Goal: Check status: Check status

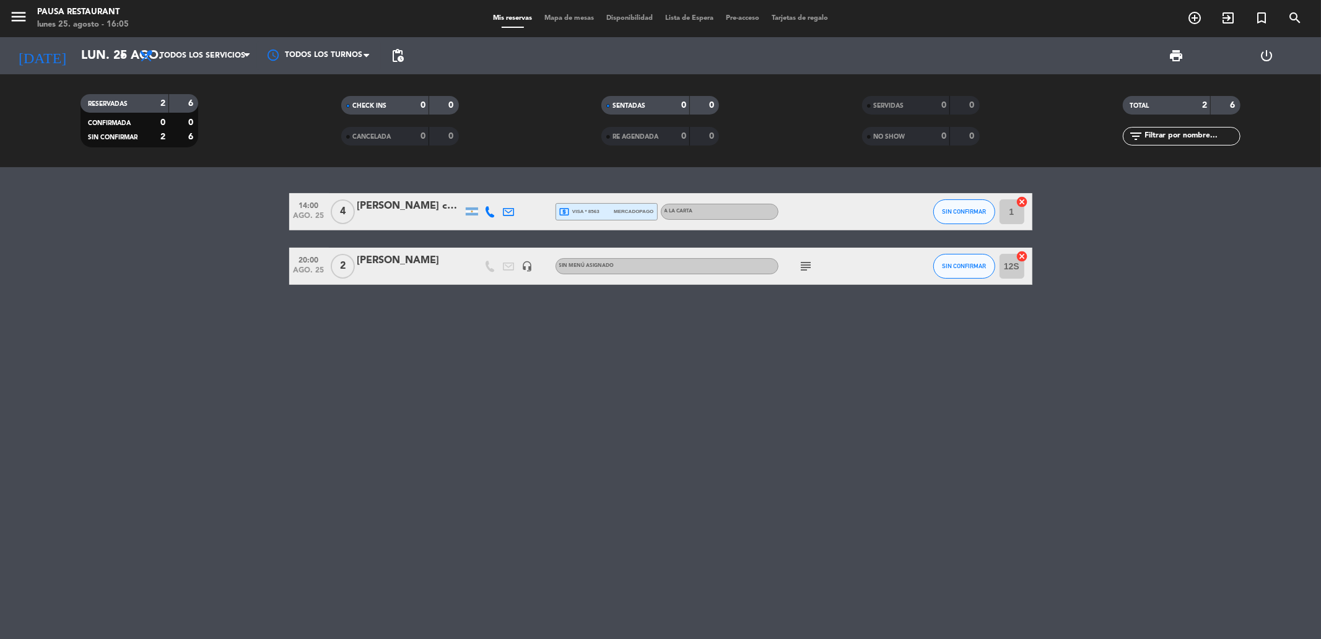
click at [809, 272] on icon "subject" at bounding box center [806, 266] width 15 height 15
click at [809, 272] on div at bounding box center [806, 274] width 9 height 4
click at [75, 46] on input "lun. 25 ago." at bounding box center [153, 55] width 157 height 27
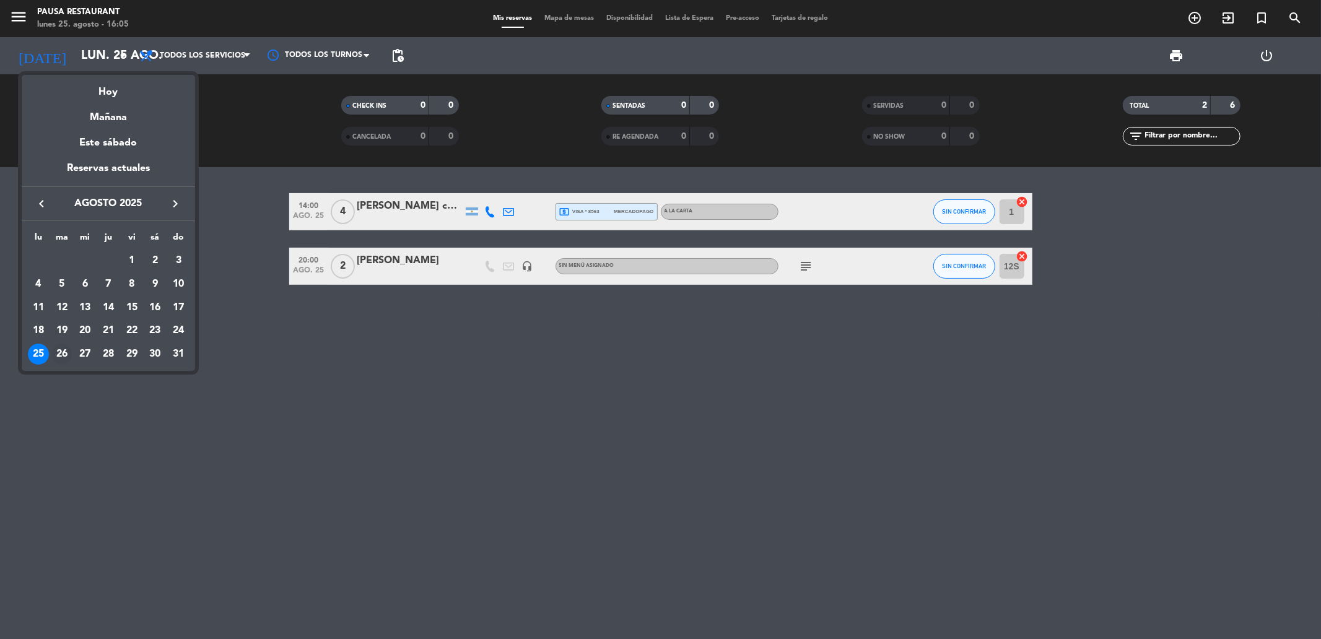
click at [63, 360] on div "26" at bounding box center [61, 354] width 21 height 21
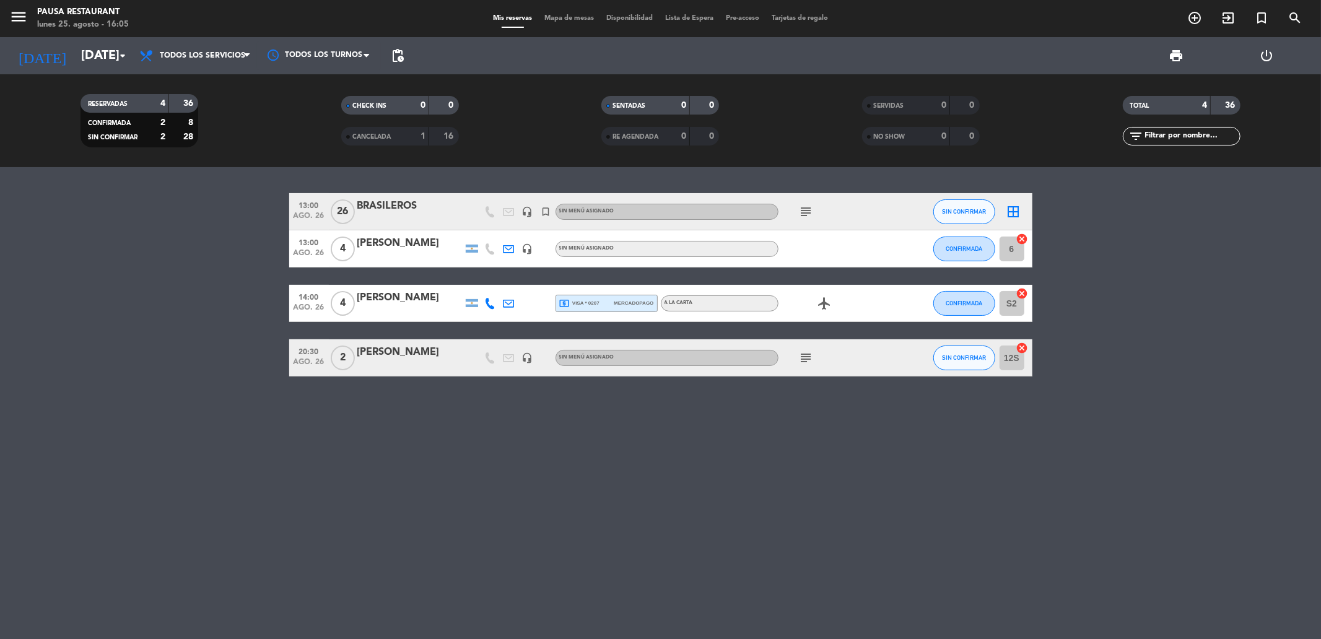
click at [802, 355] on icon "subject" at bounding box center [806, 358] width 15 height 15
click at [121, 51] on icon "arrow_drop_down" at bounding box center [122, 55] width 15 height 15
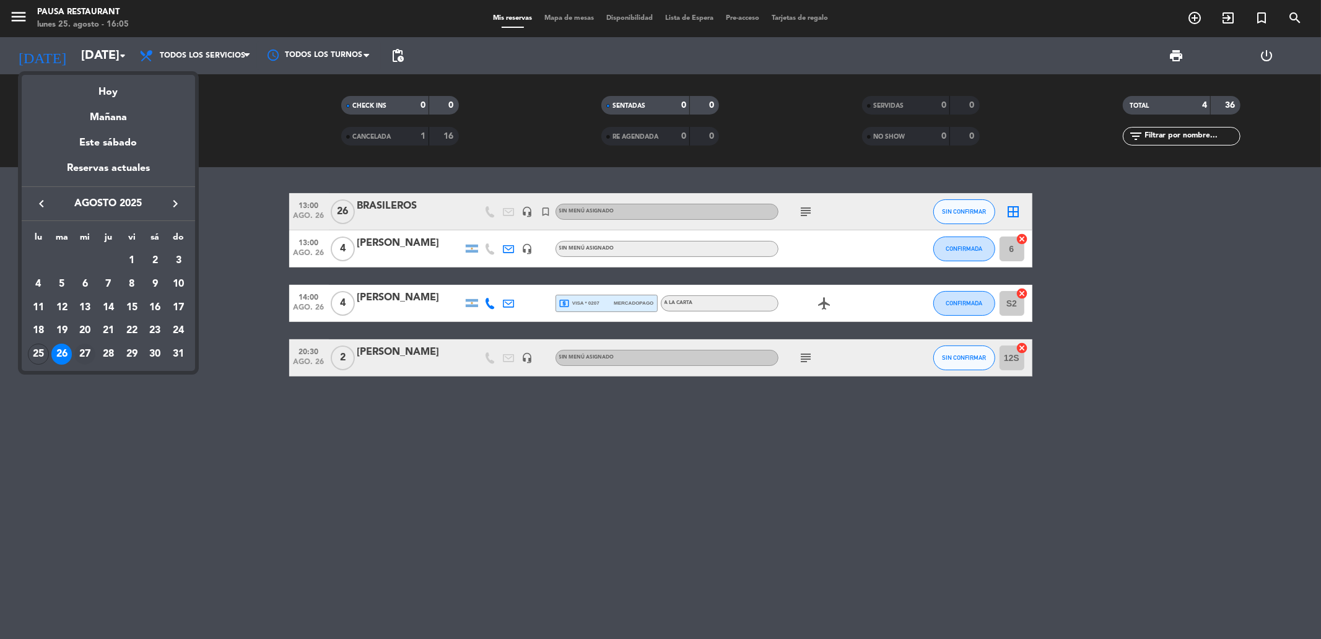
click at [82, 354] on div "27" at bounding box center [84, 354] width 21 height 21
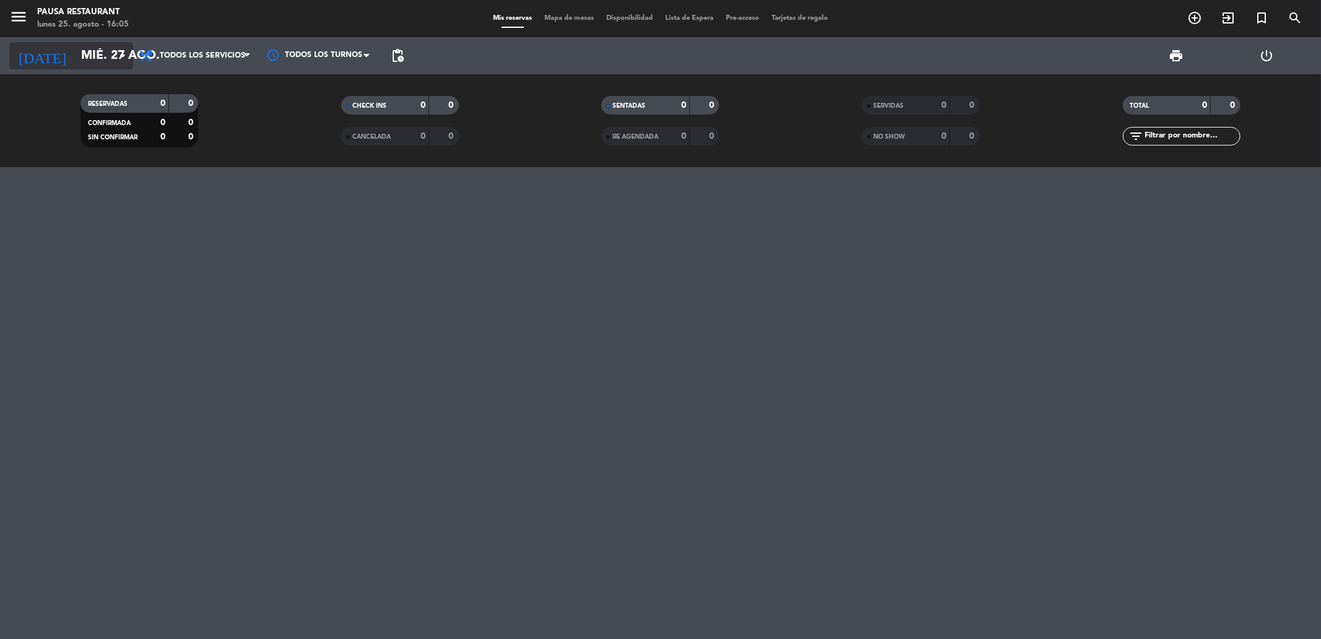
click at [77, 48] on input "mié. 27 ago." at bounding box center [153, 55] width 157 height 27
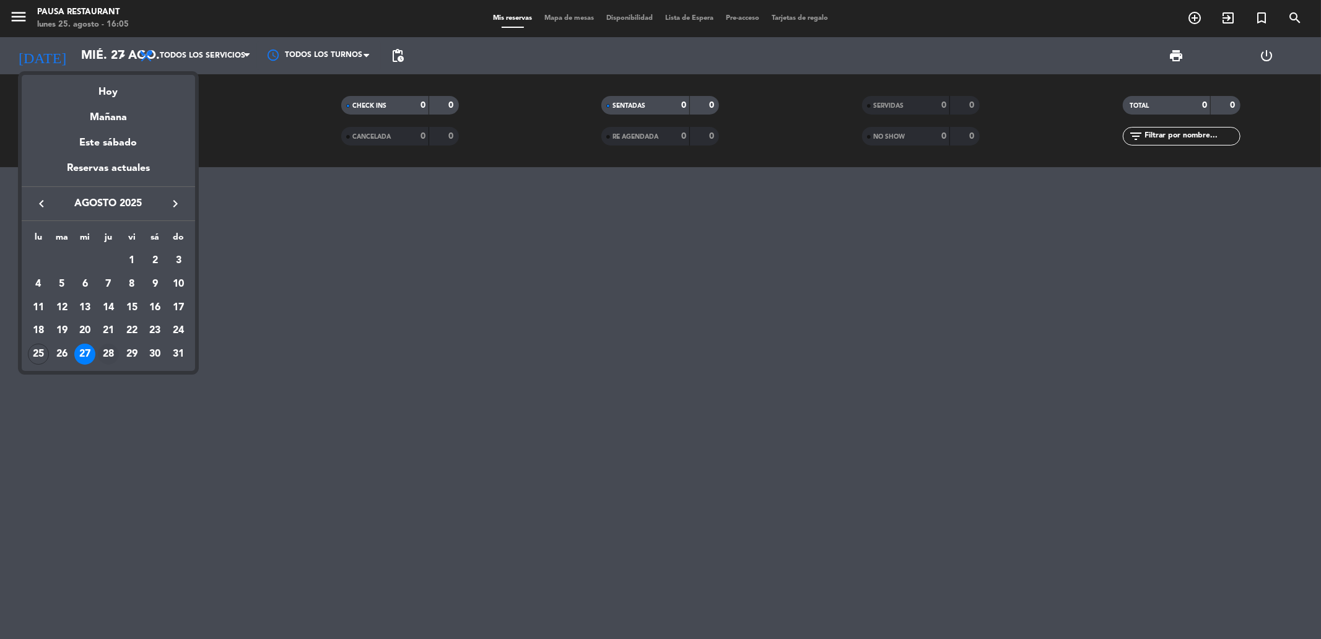
click at [108, 353] on div "28" at bounding box center [108, 354] width 21 height 21
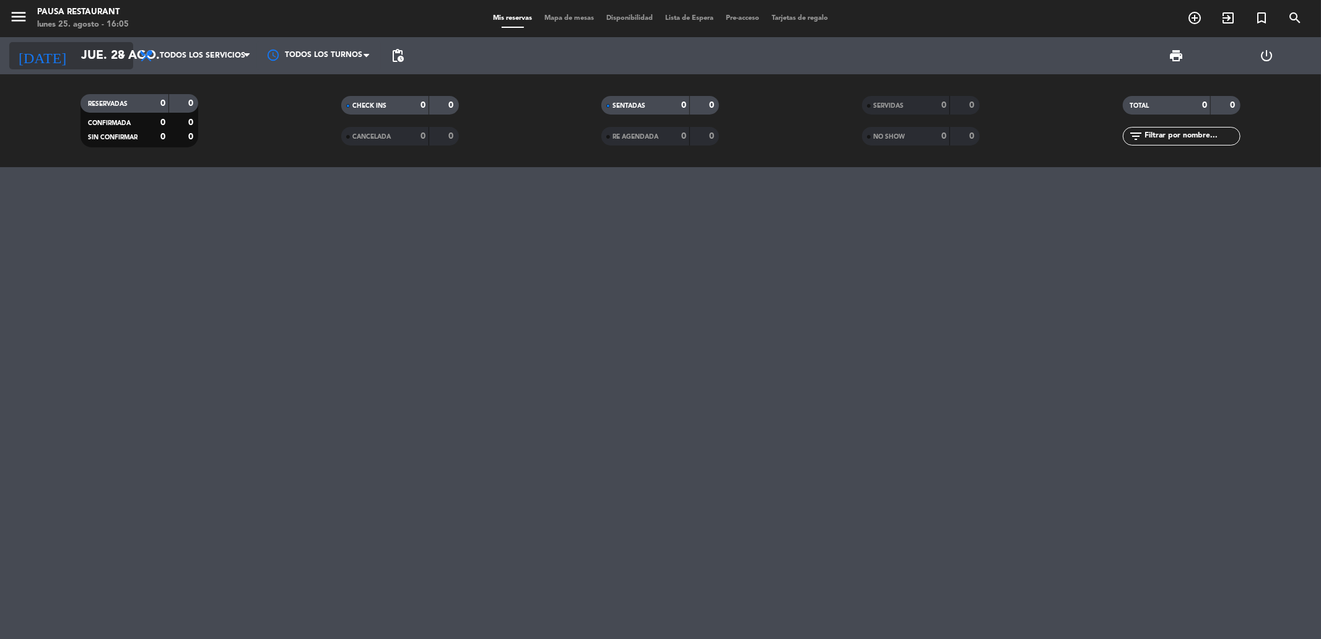
click at [94, 54] on input "jue. 28 ago." at bounding box center [153, 55] width 157 height 27
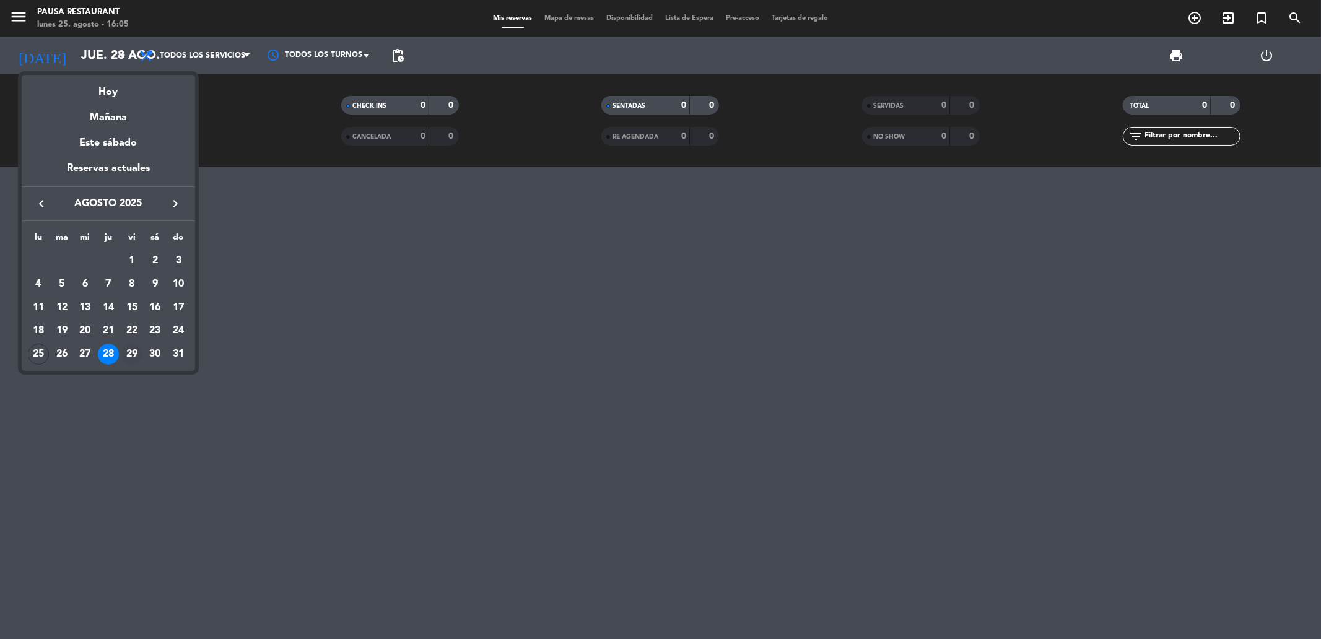
click at [128, 355] on div "29" at bounding box center [131, 354] width 21 height 21
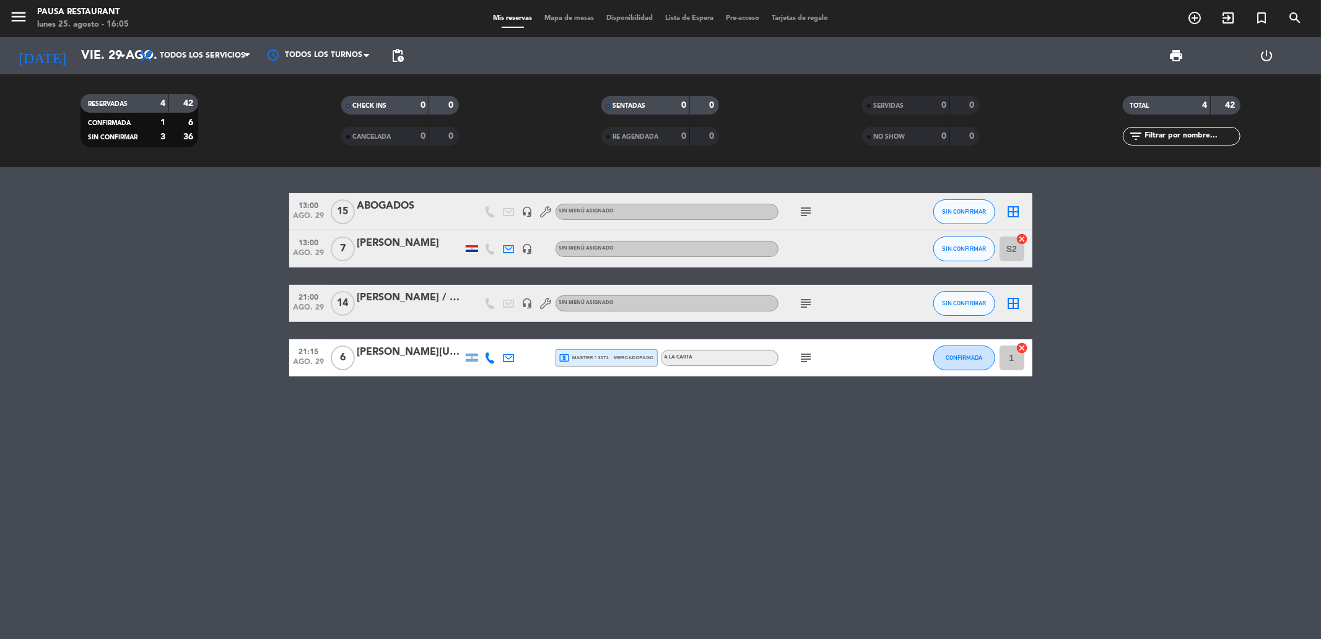
click at [808, 212] on icon "subject" at bounding box center [806, 211] width 15 height 15
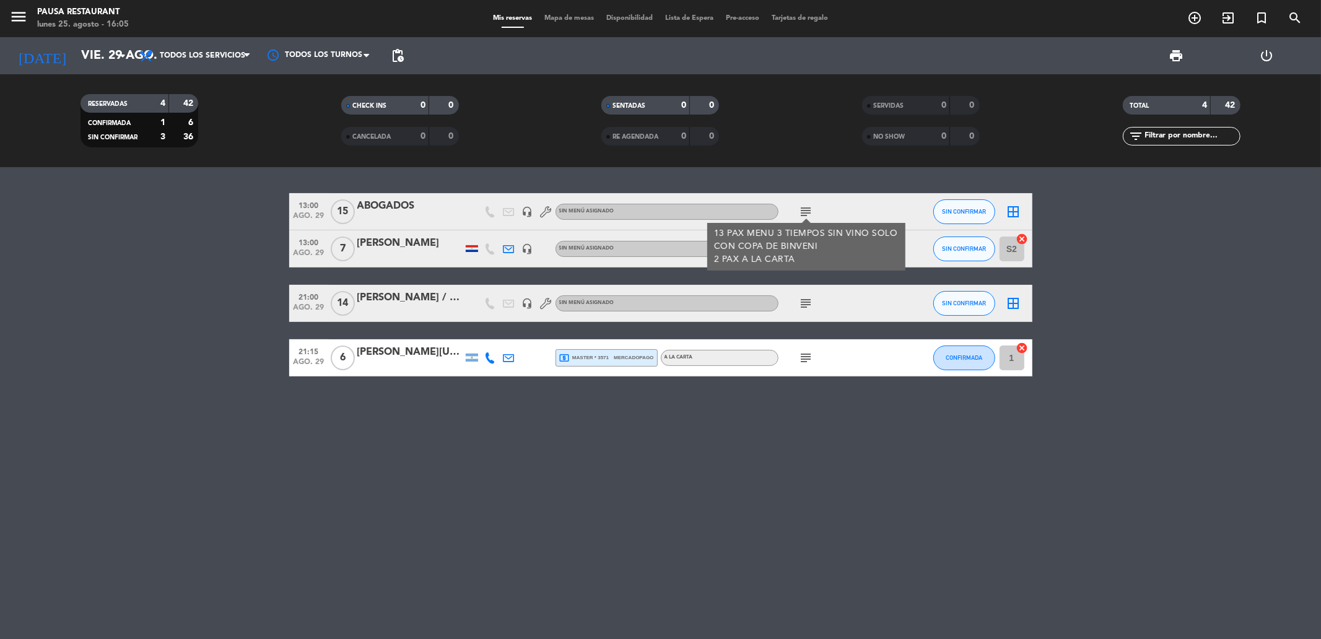
click at [808, 212] on icon "subject" at bounding box center [806, 211] width 15 height 15
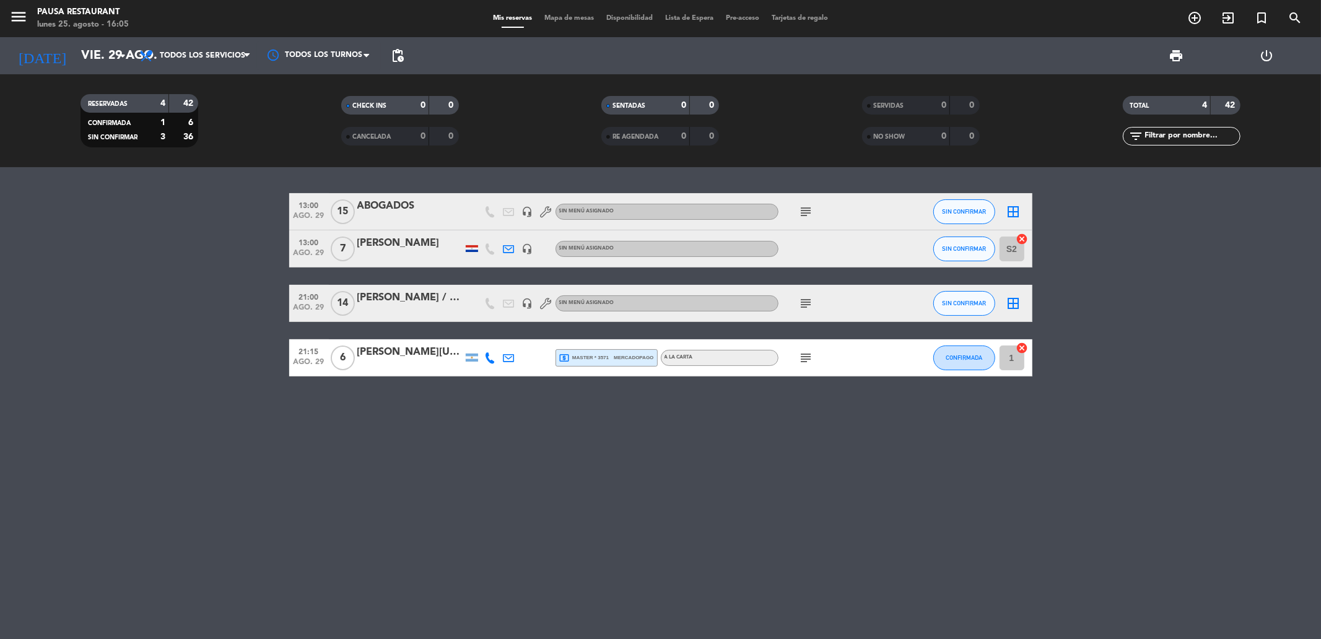
click at [794, 361] on div "subject" at bounding box center [833, 357] width 111 height 37
click at [804, 355] on icon "subject" at bounding box center [806, 358] width 15 height 15
click at [800, 211] on icon "subject" at bounding box center [806, 211] width 15 height 15
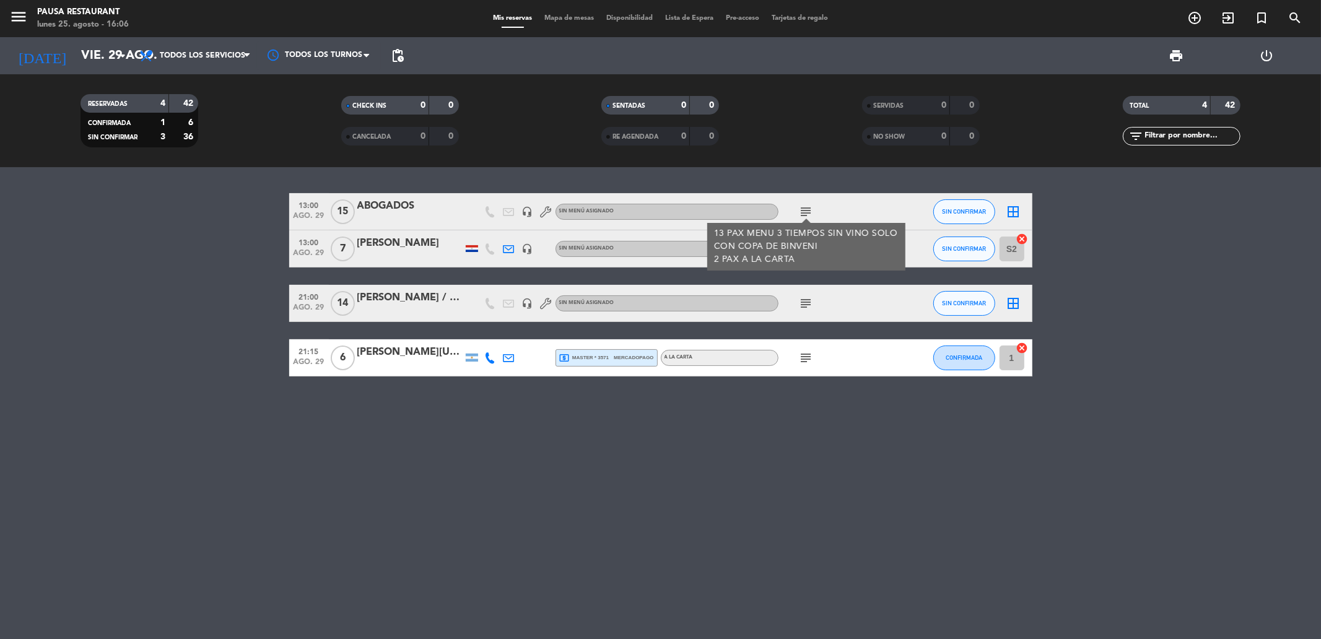
click at [800, 211] on icon "subject" at bounding box center [806, 211] width 15 height 15
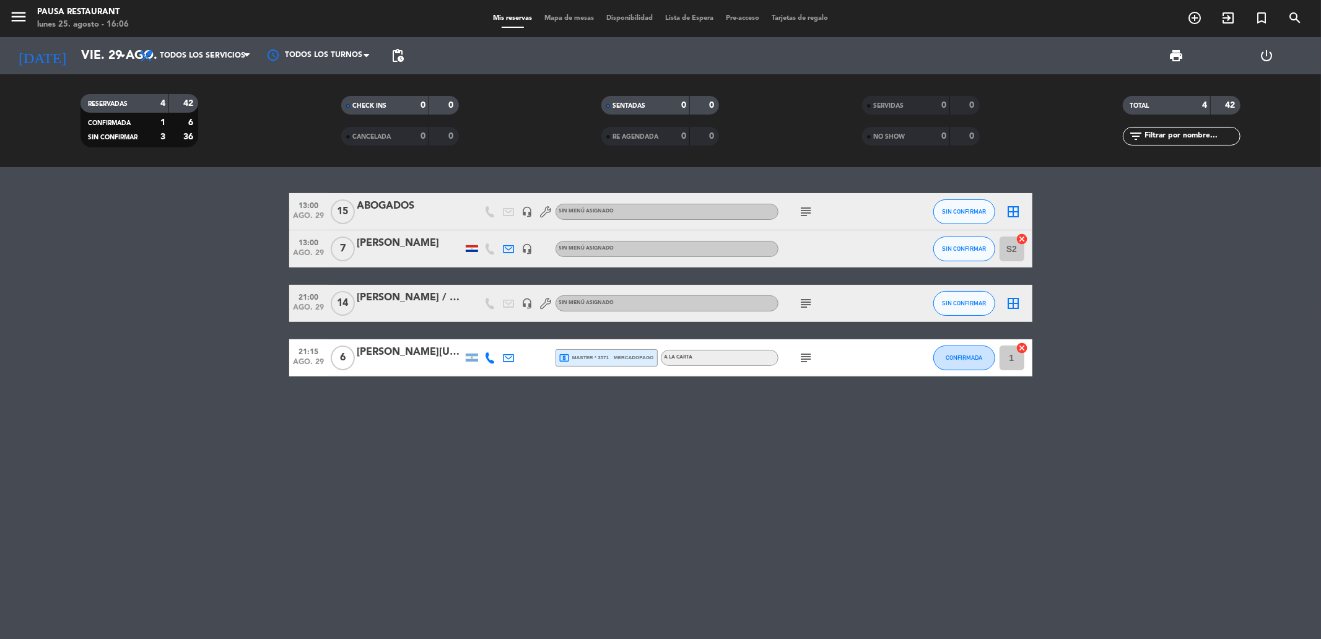
click at [810, 307] on icon "subject" at bounding box center [806, 303] width 15 height 15
click at [127, 68] on input "vie. 29 ago." at bounding box center [153, 55] width 157 height 27
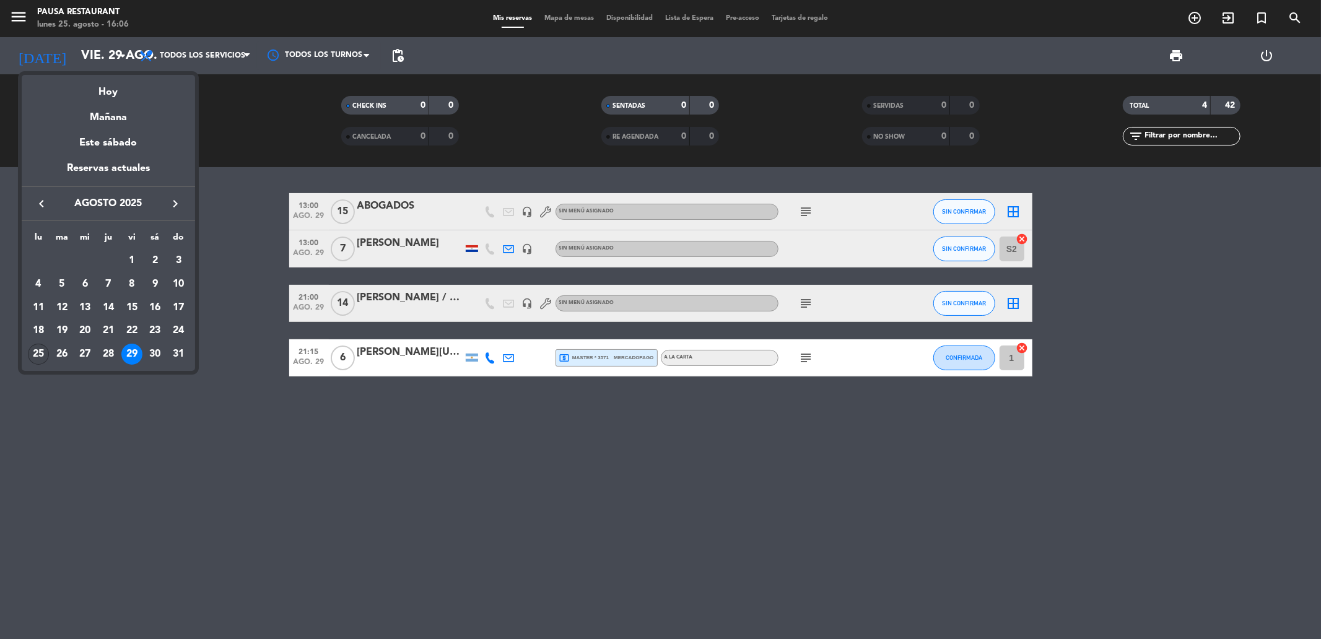
click at [38, 354] on div "25" at bounding box center [38, 354] width 21 height 21
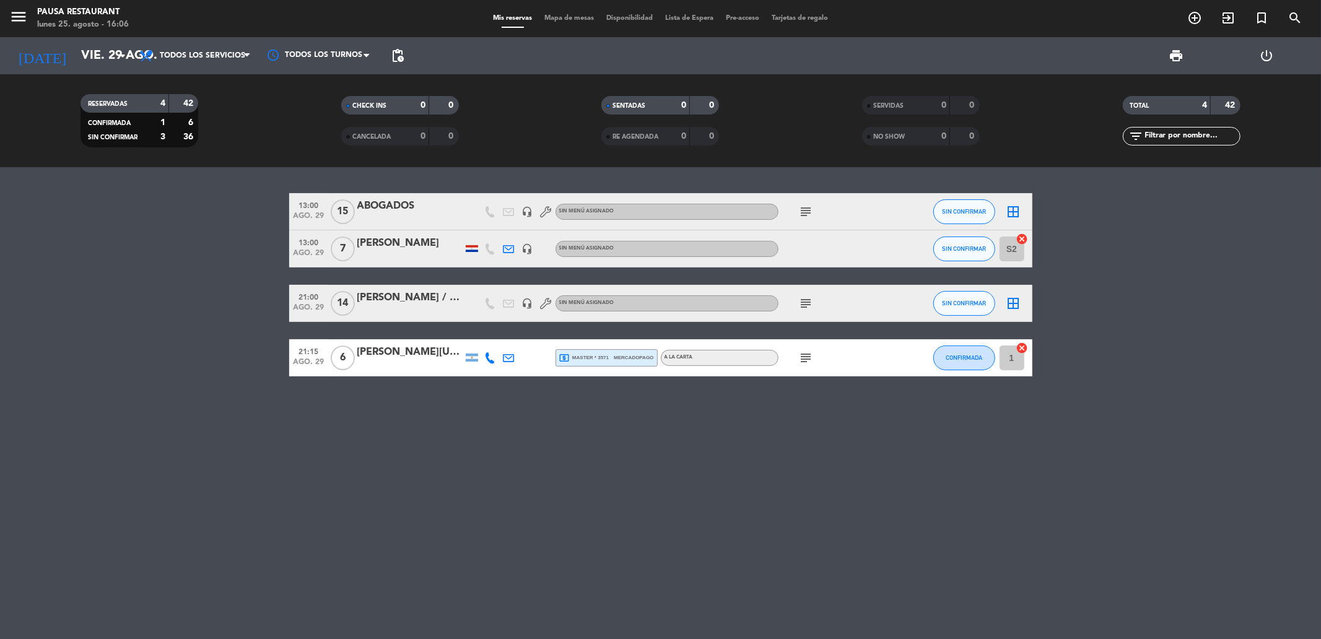
type input "lun. 25 ago."
